Goal: Task Accomplishment & Management: Use online tool/utility

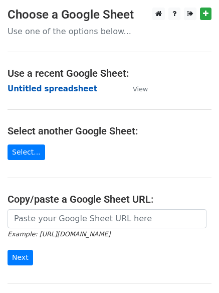
click at [33, 86] on strong "Untitled spreadsheet" at bounding box center [53, 88] width 90 height 9
click at [28, 88] on strong "Untitled spreadsheet" at bounding box center [53, 88] width 90 height 9
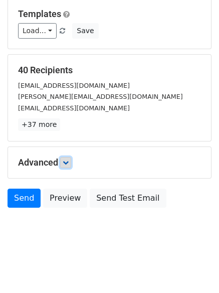
click at [65, 159] on link at bounding box center [65, 162] width 11 height 11
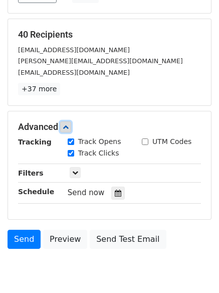
scroll to position [183, 0]
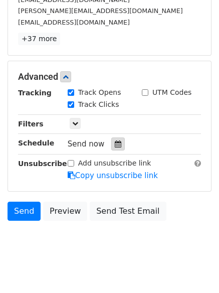
click at [111, 145] on div at bounding box center [118, 144] width 14 height 13
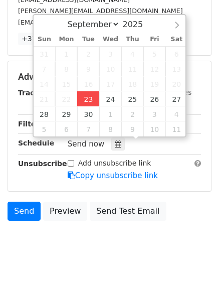
type input "2025-09-23 12:00"
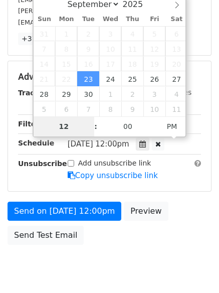
scroll to position [179, 0]
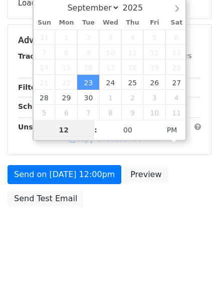
type input "4"
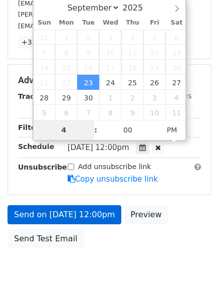
scroll to position [183, 0]
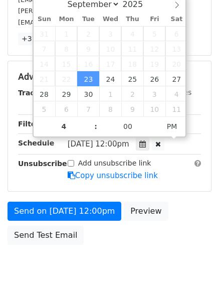
type input "2025-09-23 16:00"
click at [75, 193] on form "Variables Copy/paste... {{Column A}} {{Column B}} {{Column C}} {{Column D}} {{C…" at bounding box center [110, 60] width 204 height 379
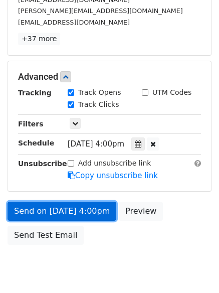
click at [76, 209] on link "Send on Sep 23 at 4:00pm" at bounding box center [62, 211] width 109 height 19
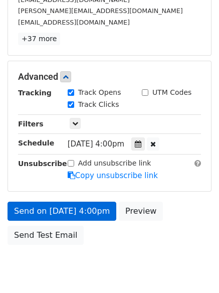
scroll to position [179, 0]
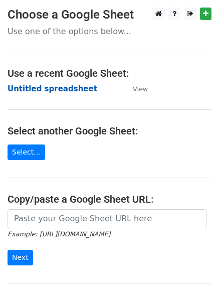
click at [33, 87] on strong "Untitled spreadsheet" at bounding box center [53, 88] width 90 height 9
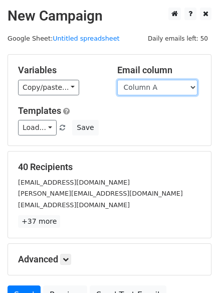
drag, startPoint x: 166, startPoint y: 86, endPoint x: 166, endPoint y: 93, distance: 7.0
click at [166, 86] on select "Column A Column B Column C Column D Column E" at bounding box center [158, 88] width 80 height 16
select select "Column B"
click at [118, 80] on select "Column A Column B Column C Column D Column E" at bounding box center [158, 88] width 80 height 16
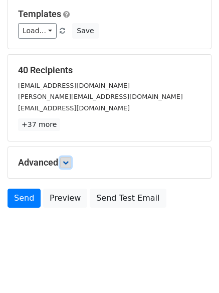
click at [71, 162] on link at bounding box center [65, 162] width 11 height 11
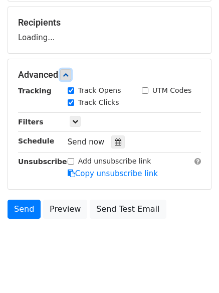
scroll to position [153, 0]
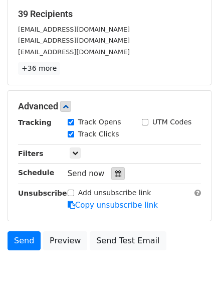
click at [111, 173] on div at bounding box center [118, 173] width 14 height 13
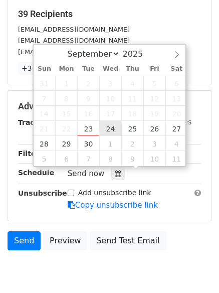
type input "2025-09-24 12:00"
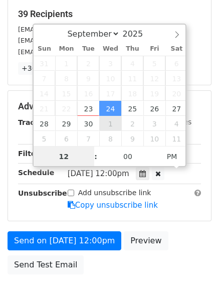
scroll to position [1, 0]
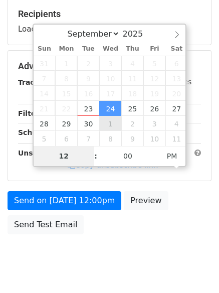
type input "5"
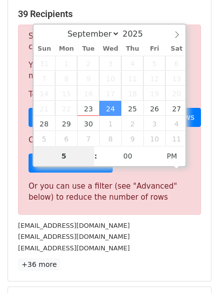
scroll to position [416, 0]
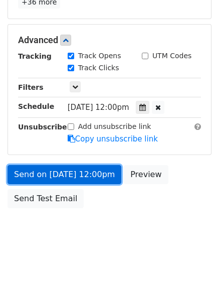
type input "2025-09-24 17:00"
click at [69, 172] on link "Send on Sep 24 at 12:00pm" at bounding box center [65, 174] width 114 height 19
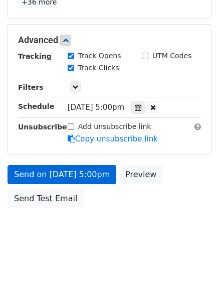
scroll to position [179, 0]
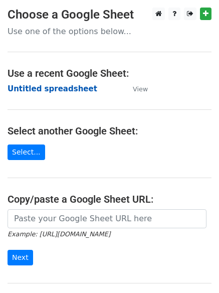
click at [22, 87] on strong "Untitled spreadsheet" at bounding box center [53, 88] width 90 height 9
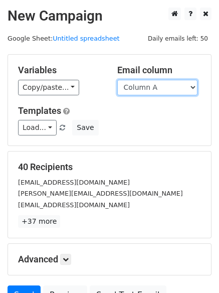
click at [142, 88] on select "Column A Column B Column C Column D Column E" at bounding box center [158, 88] width 80 height 16
select select "Column C"
click at [118, 80] on select "Column A Column B Column C Column D Column E" at bounding box center [158, 88] width 80 height 16
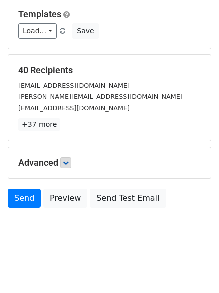
click at [68, 157] on div "Advanced Tracking Track Opens UTM Codes Track Clicks Filters Only include sprea…" at bounding box center [109, 162] width 203 height 31
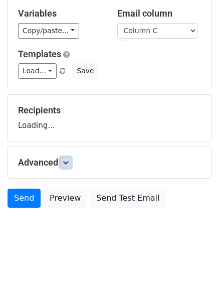
click at [71, 159] on link at bounding box center [65, 162] width 11 height 11
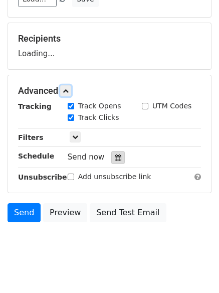
scroll to position [131, 0]
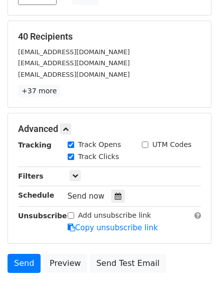
drag, startPoint x: 109, startPoint y: 193, endPoint x: 104, endPoint y: 194, distance: 5.1
click at [111, 194] on div at bounding box center [118, 196] width 14 height 13
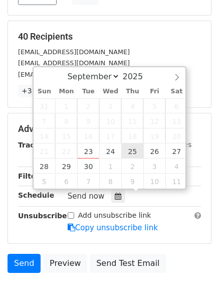
type input "2025-09-25 12:00"
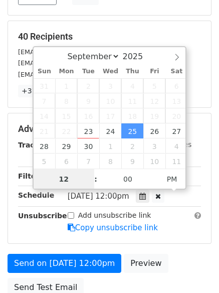
scroll to position [1, 0]
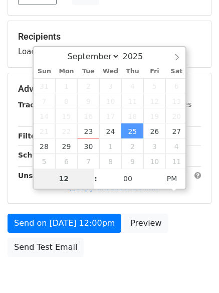
type input "6"
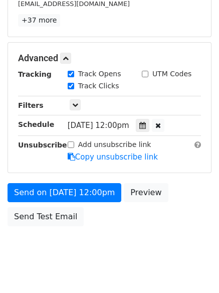
scroll to position [416, 0]
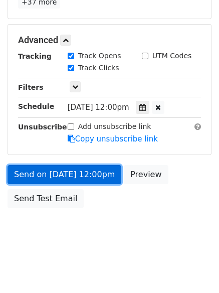
type input "2025-09-25 18:00"
click at [65, 171] on link "Send on Sep 25 at 12:00pm" at bounding box center [65, 174] width 114 height 19
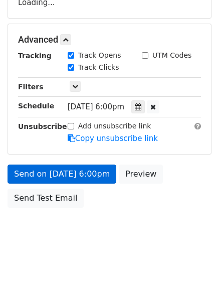
scroll to position [179, 0]
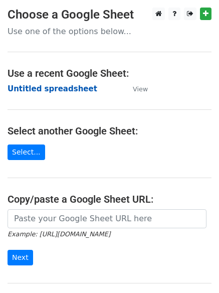
click at [31, 89] on strong "Untitled spreadsheet" at bounding box center [53, 88] width 90 height 9
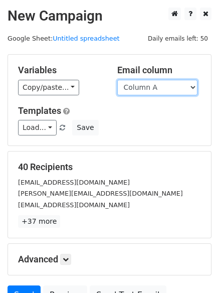
drag, startPoint x: 152, startPoint y: 87, endPoint x: 153, endPoint y: 92, distance: 5.1
click at [152, 87] on select "Column A Column B Column C Column D Column E" at bounding box center [158, 88] width 80 height 16
select select "Column D"
click at [118, 80] on select "Column A Column B Column C Column D Column E" at bounding box center [158, 88] width 80 height 16
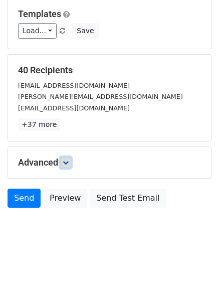
click at [64, 161] on link at bounding box center [65, 162] width 11 height 11
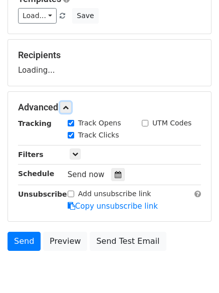
scroll to position [134, 0]
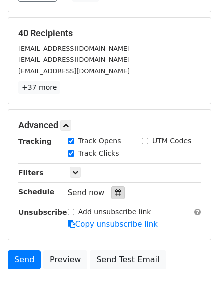
click at [115, 194] on icon at bounding box center [118, 192] width 7 height 7
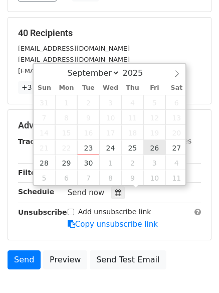
type input "2025-09-26 12:00"
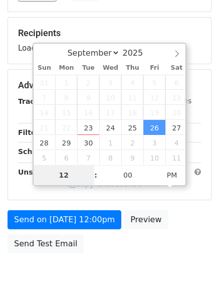
type input "7"
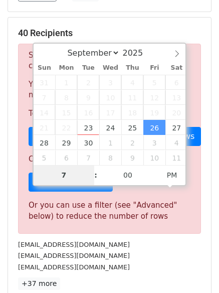
scroll to position [416, 0]
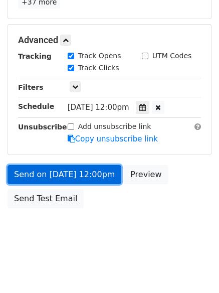
type input "2025-09-26 19:00"
click at [73, 166] on link "Send on Sep 26 at 12:00pm" at bounding box center [65, 174] width 114 height 19
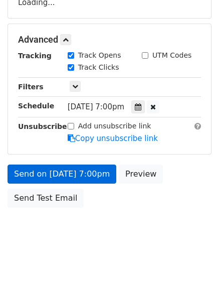
scroll to position [179, 0]
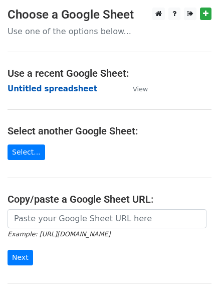
click at [31, 91] on strong "Untitled spreadsheet" at bounding box center [53, 88] width 90 height 9
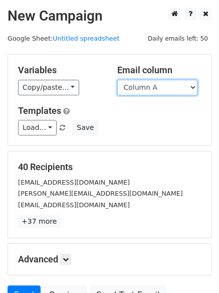
drag, startPoint x: 0, startPoint y: 0, endPoint x: 158, endPoint y: 91, distance: 182.4
click at [158, 91] on select "Column A Column B Column C Column D Column E" at bounding box center [158, 88] width 80 height 16
select select "Column E"
click at [118, 80] on select "Column A Column B Column C Column D Column E" at bounding box center [158, 88] width 80 height 16
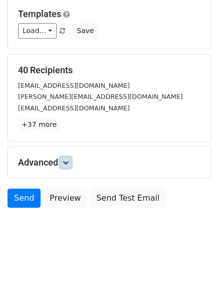
click at [71, 157] on link at bounding box center [65, 162] width 11 height 11
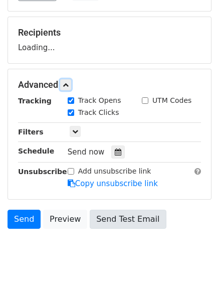
scroll to position [155, 0]
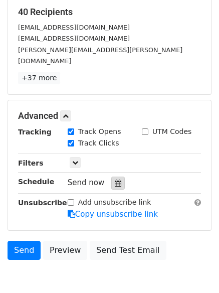
click at [118, 177] on div at bounding box center [118, 183] width 14 height 13
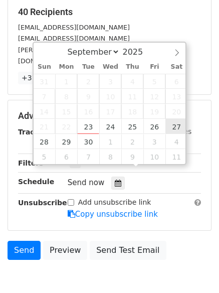
type input "[DATE] 12:00"
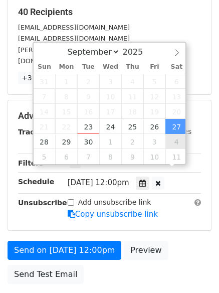
scroll to position [1, 0]
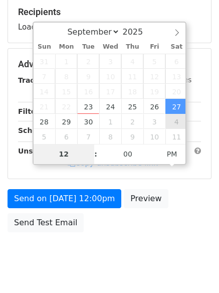
type input "8"
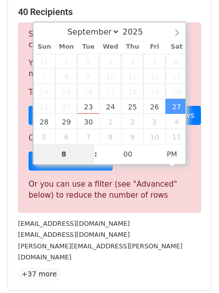
scroll to position [416, 0]
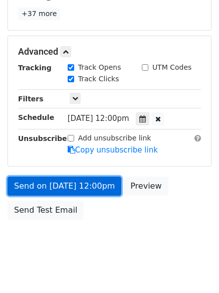
type input "[DATE] 20:00"
click at [74, 177] on link "Send on [DATE] 12:00pm" at bounding box center [65, 186] width 114 height 19
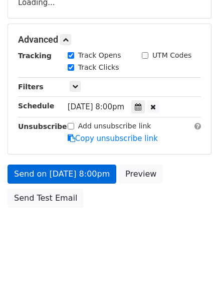
scroll to position [179, 0]
